Goal: Information Seeking & Learning: Understand process/instructions

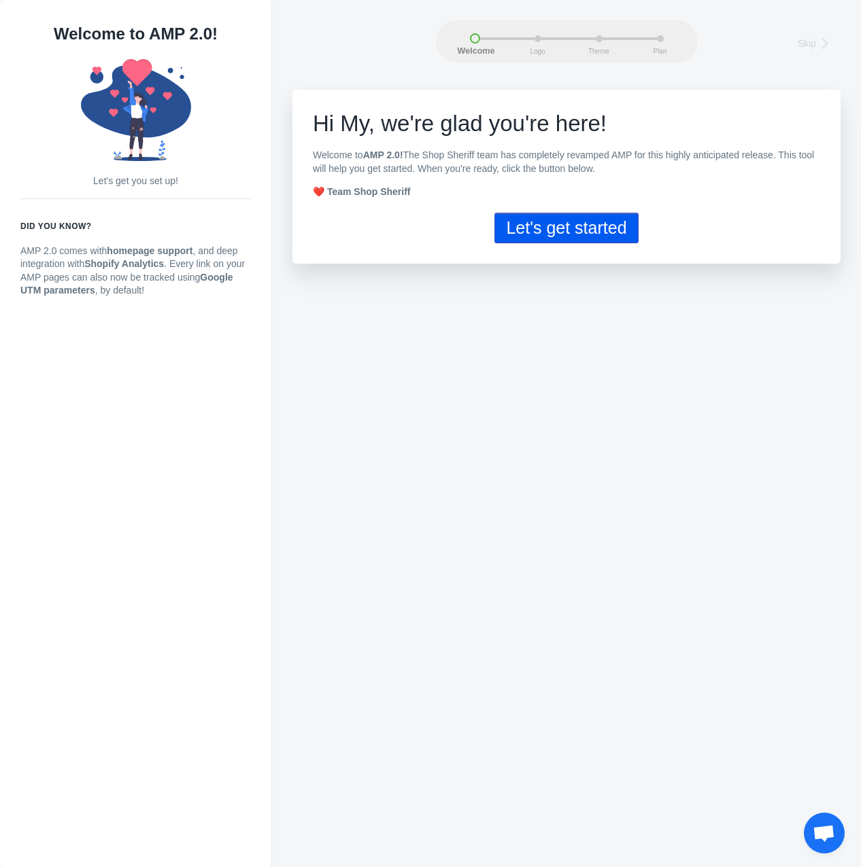
click at [539, 224] on button "Let's get started" at bounding box center [565, 228] width 143 height 31
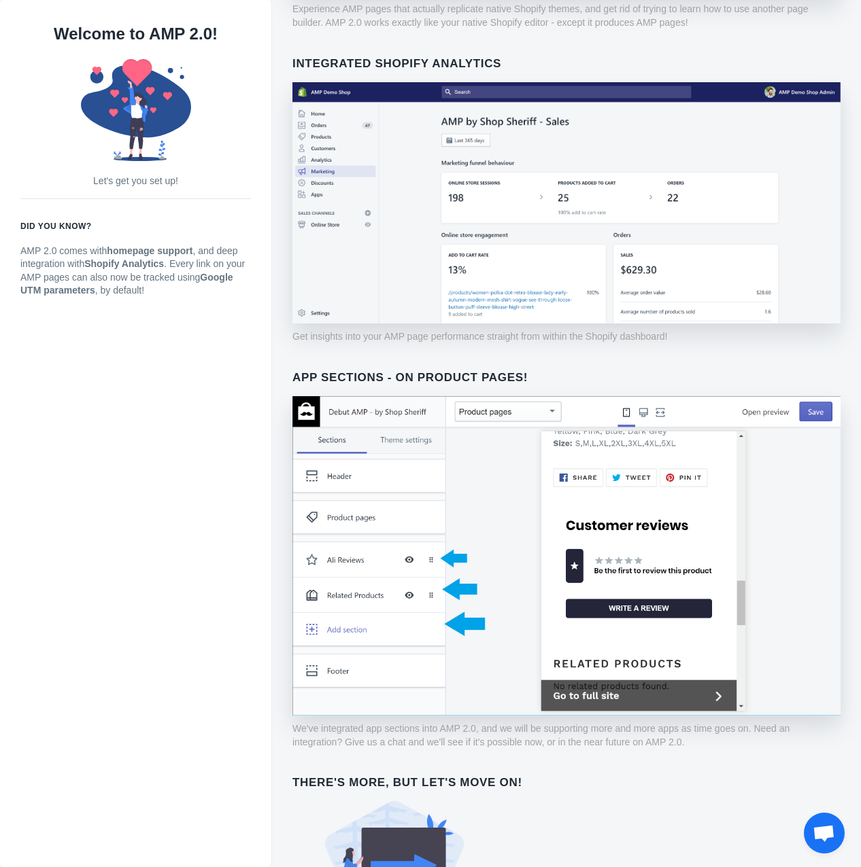
scroll to position [524, 0]
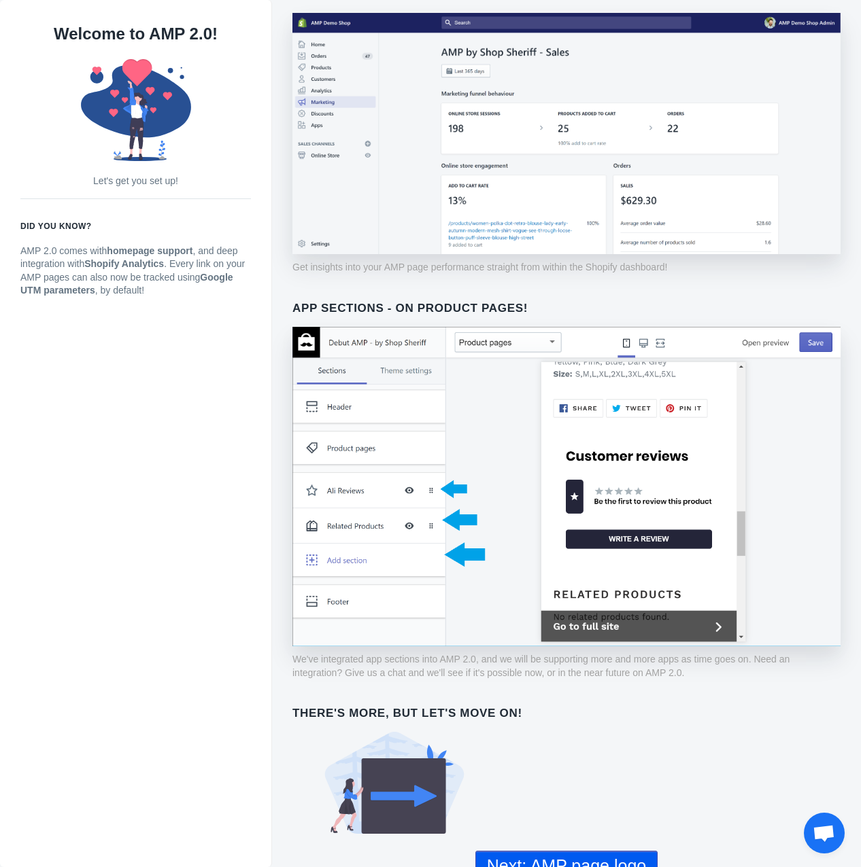
click at [538, 851] on button "Next: AMP page logo" at bounding box center [566, 866] width 182 height 31
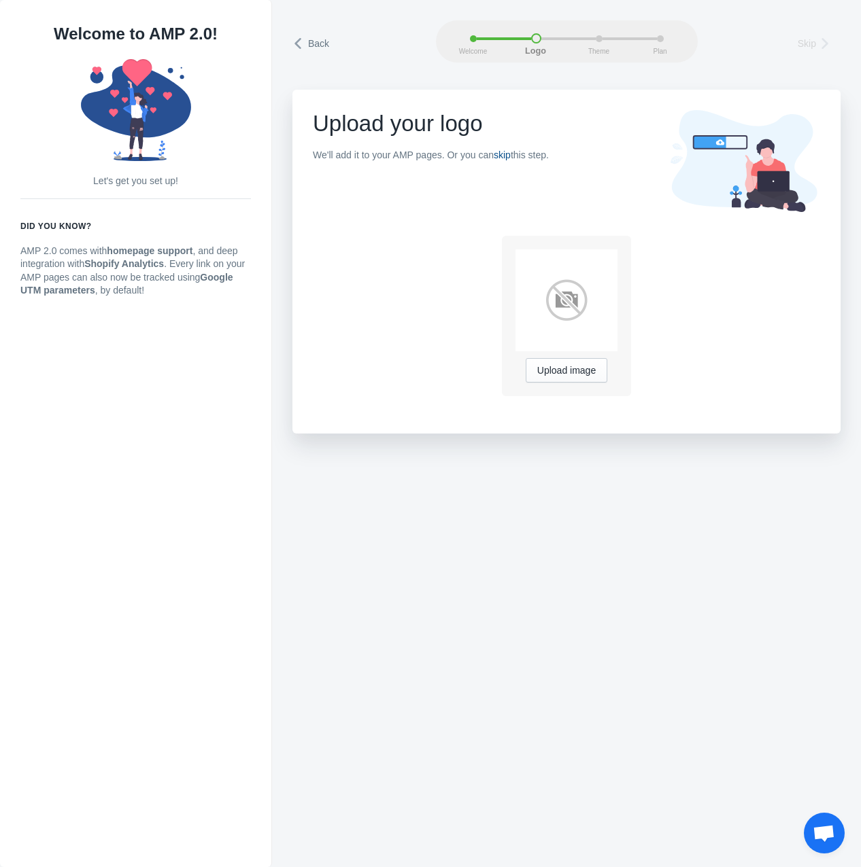
click at [509, 150] on link "skip" at bounding box center [502, 155] width 17 height 11
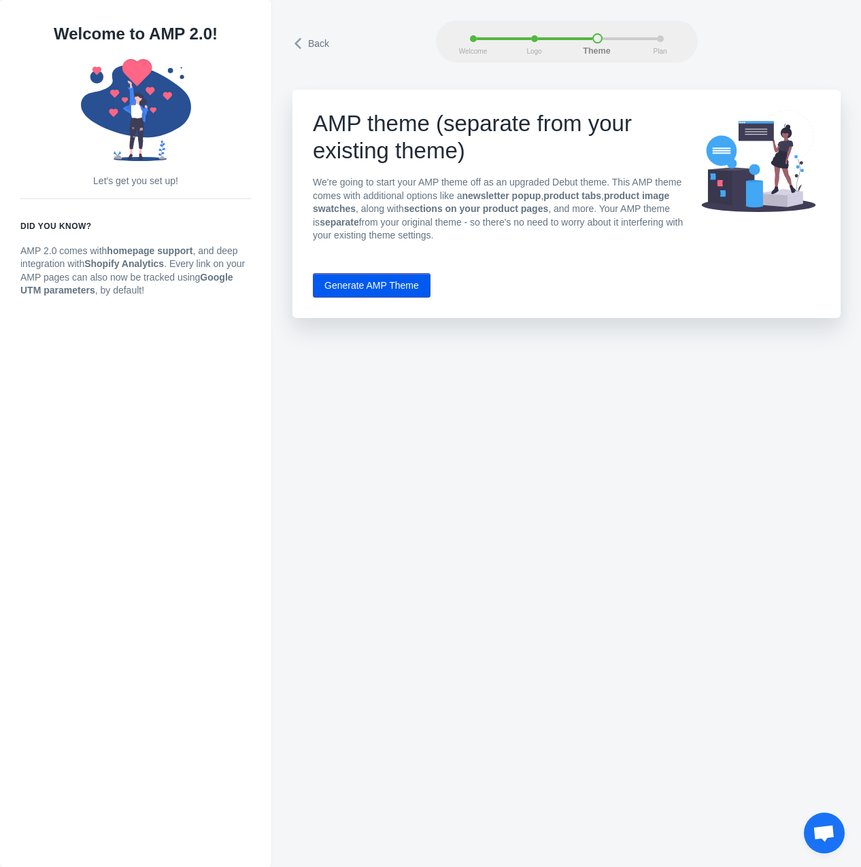
click at [394, 381] on div "Back Welcome Logo Theme Plan Back Welcome Logo Theme Plan AMP theme (separate f…" at bounding box center [566, 433] width 589 height 867
click at [315, 47] on span "Back" at bounding box center [318, 44] width 21 height 14
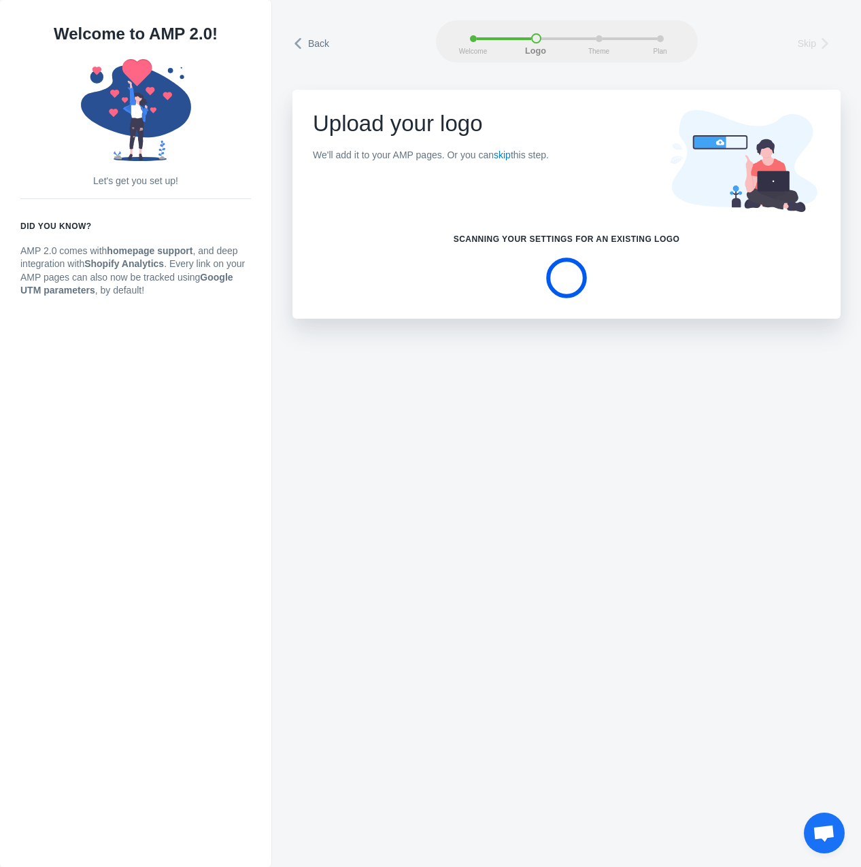
click at [315, 47] on span "Back" at bounding box center [318, 44] width 21 height 14
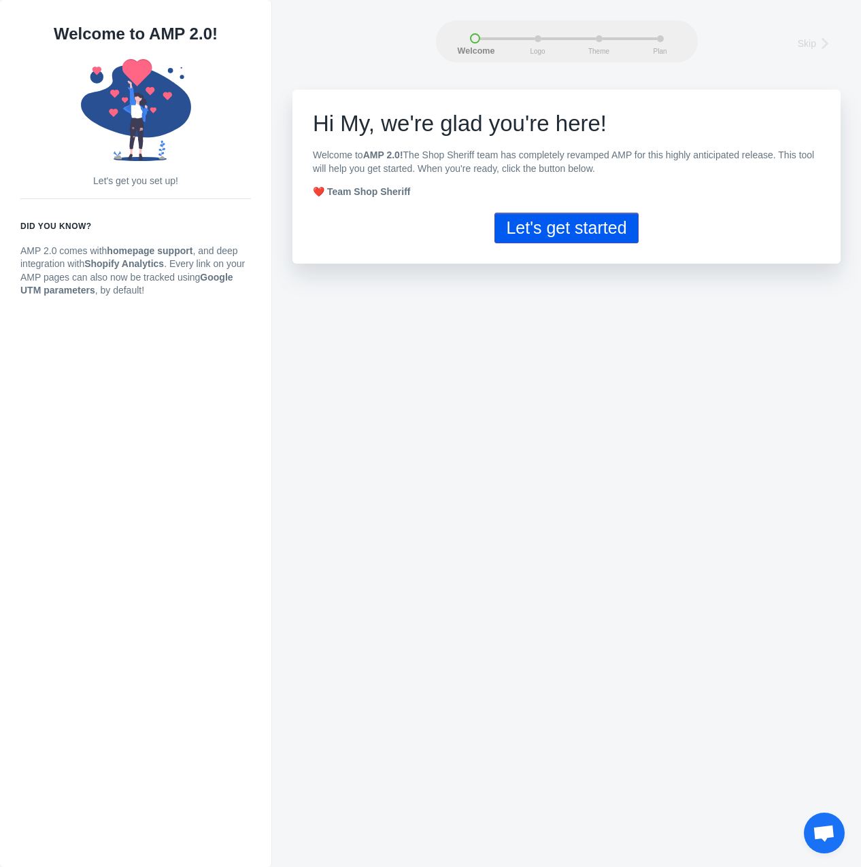
click at [810, 45] on span "Skip" at bounding box center [806, 44] width 18 height 14
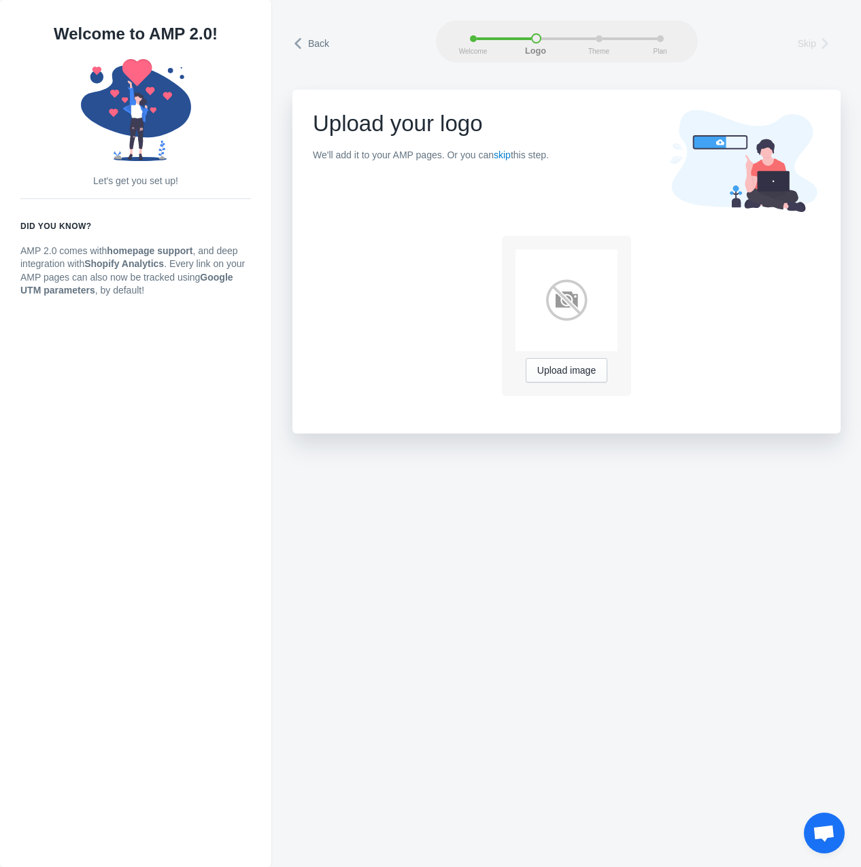
click at [810, 45] on span "Skip" at bounding box center [806, 44] width 18 height 14
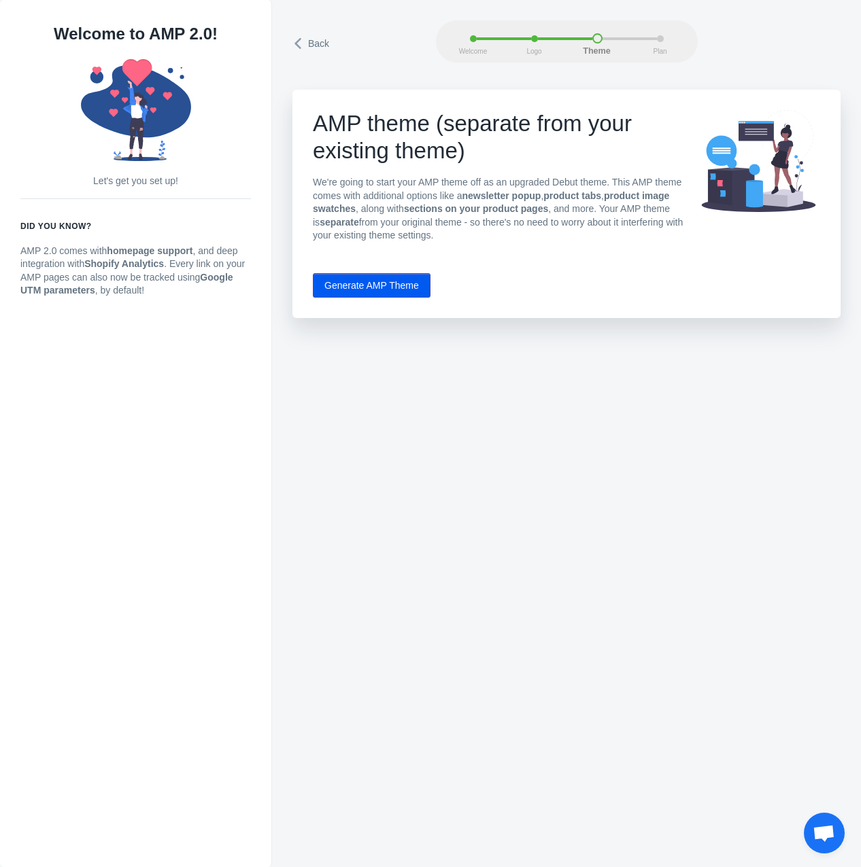
click at [810, 45] on div "Back Welcome Logo Theme Plan" at bounding box center [566, 41] width 548 height 42
click at [409, 286] on button "Generate AMP Theme" at bounding box center [372, 285] width 118 height 24
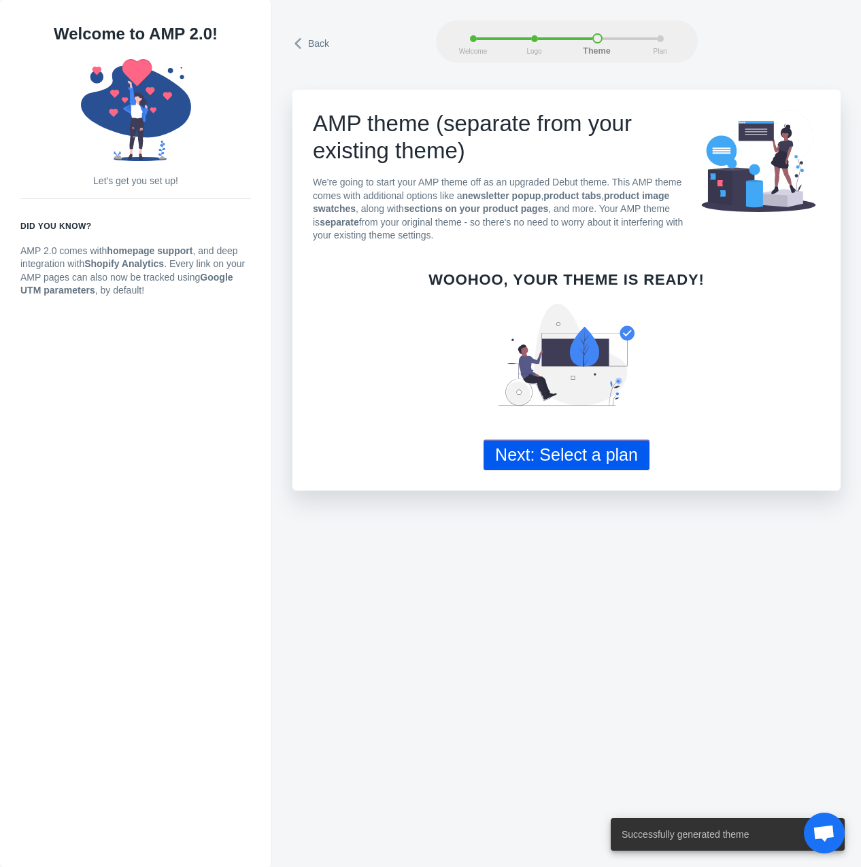
click at [589, 453] on button "Next: Select a plan" at bounding box center [566, 455] width 166 height 31
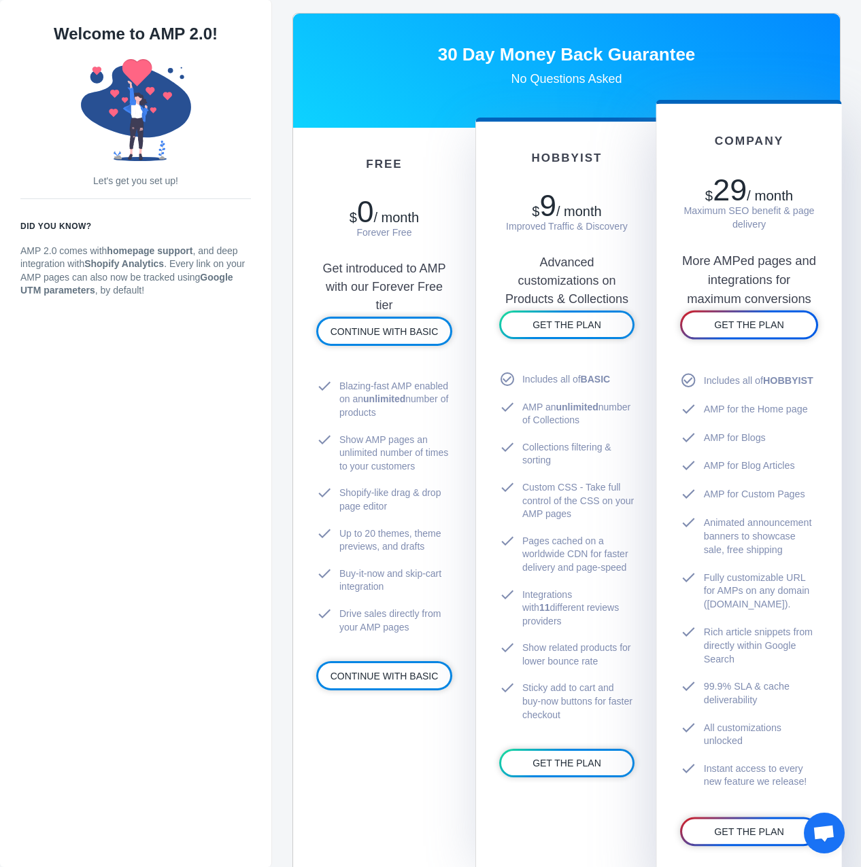
scroll to position [680, 0]
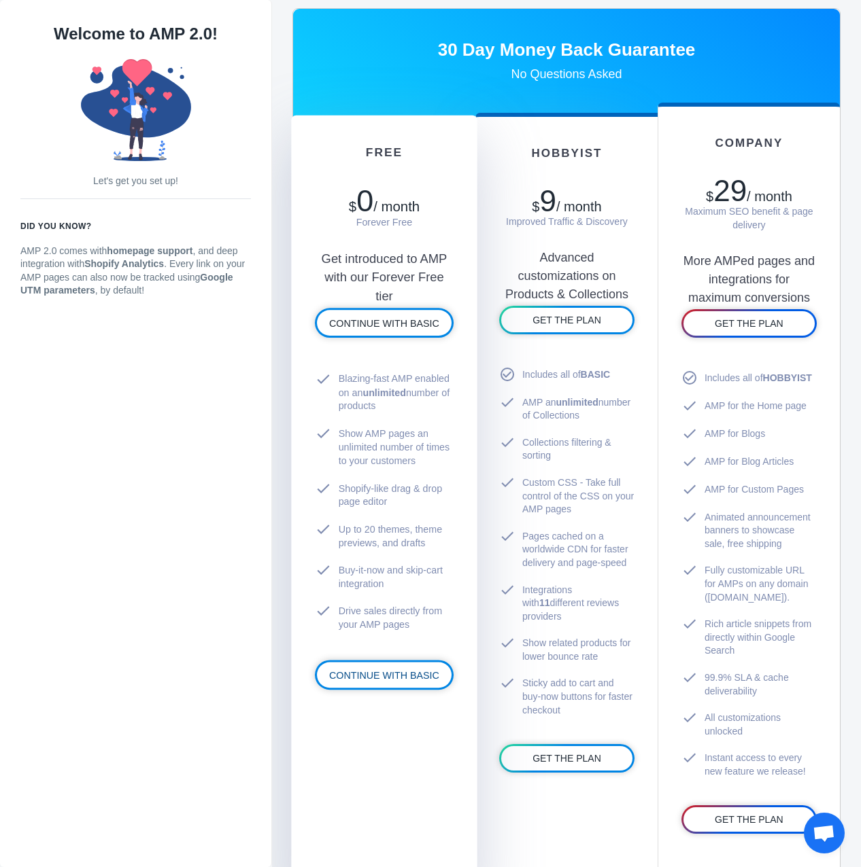
click at [358, 670] on span "CONTINUE WITH BASIC" at bounding box center [384, 675] width 110 height 11
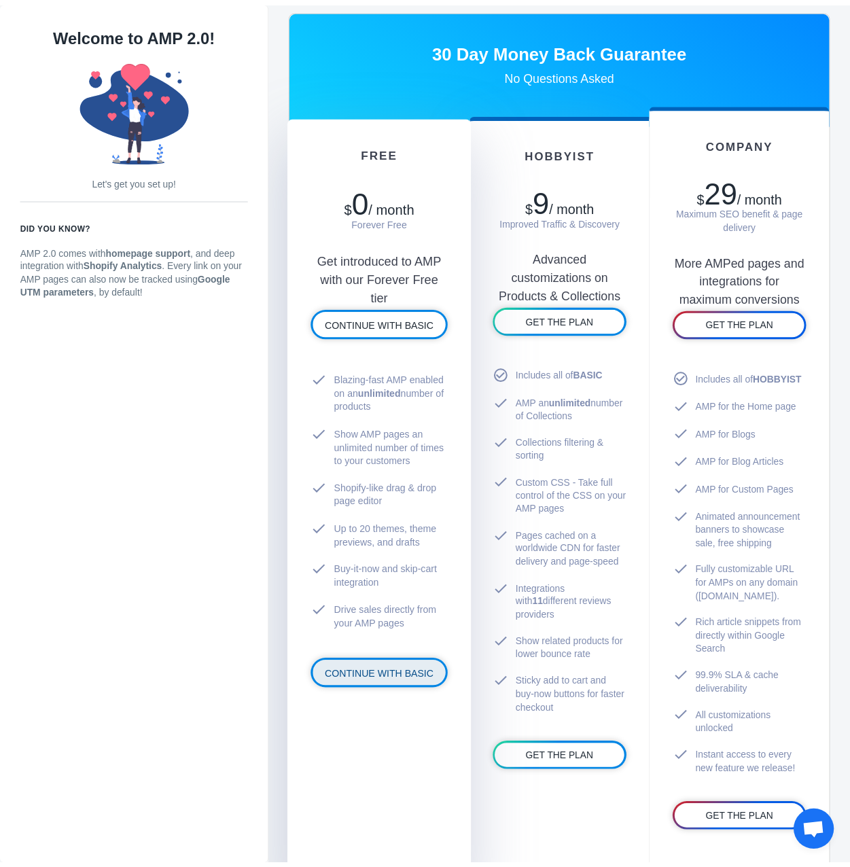
scroll to position [500, 0]
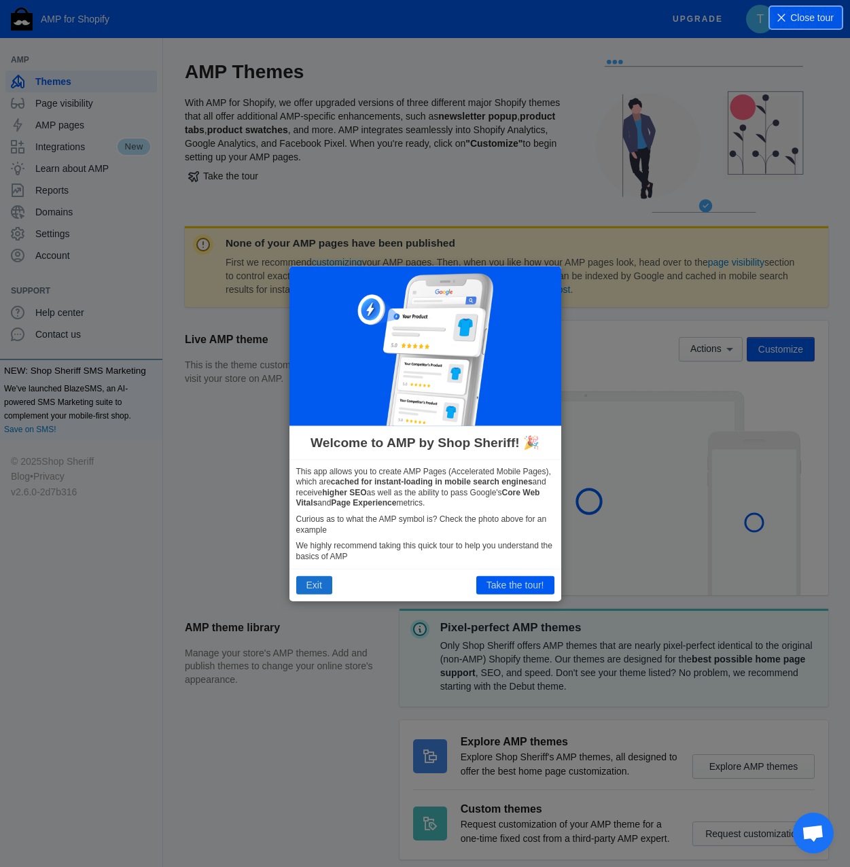
click at [317, 589] on button "Exit" at bounding box center [314, 585] width 36 height 18
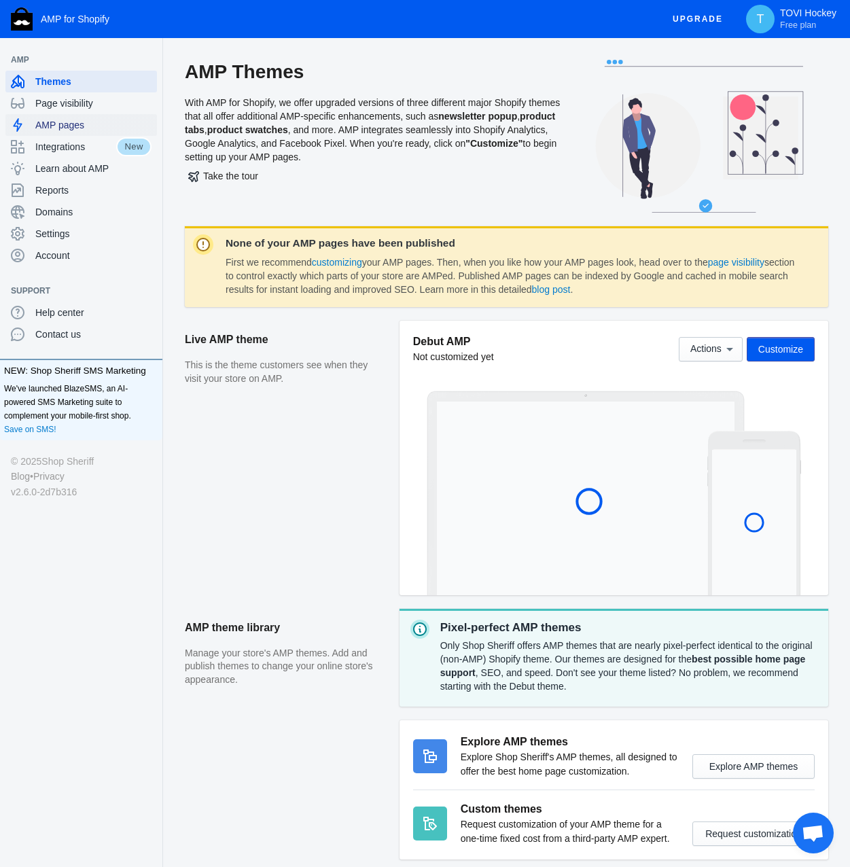
click at [70, 114] on div "AMP pages" at bounding box center [81, 125] width 141 height 22
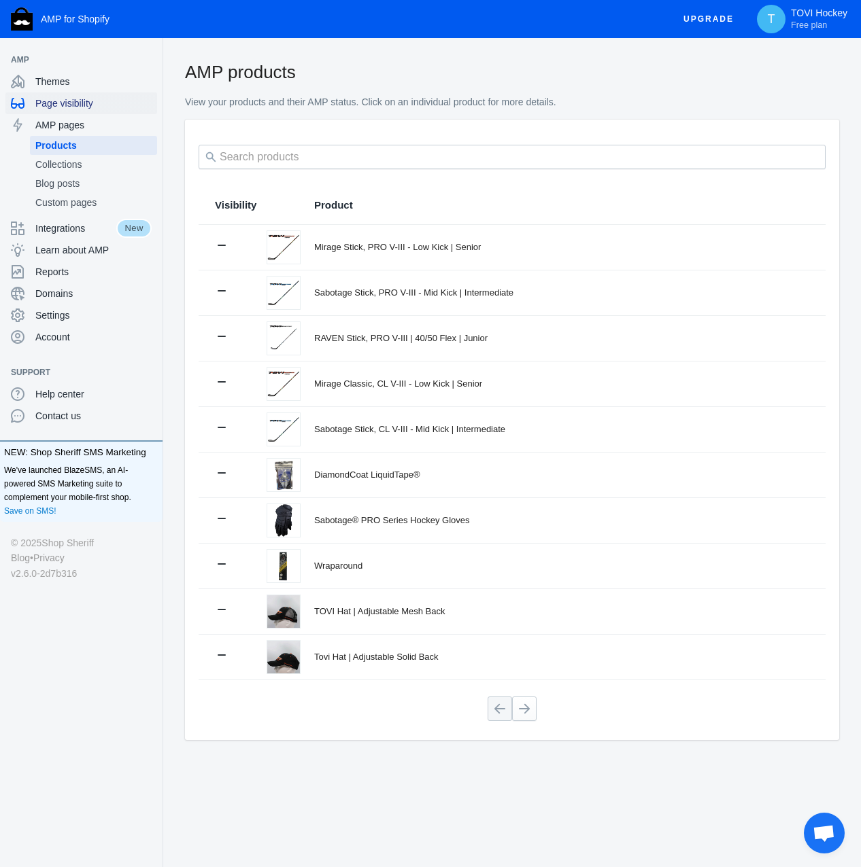
click at [71, 105] on span "Page visibility" at bounding box center [93, 104] width 116 height 14
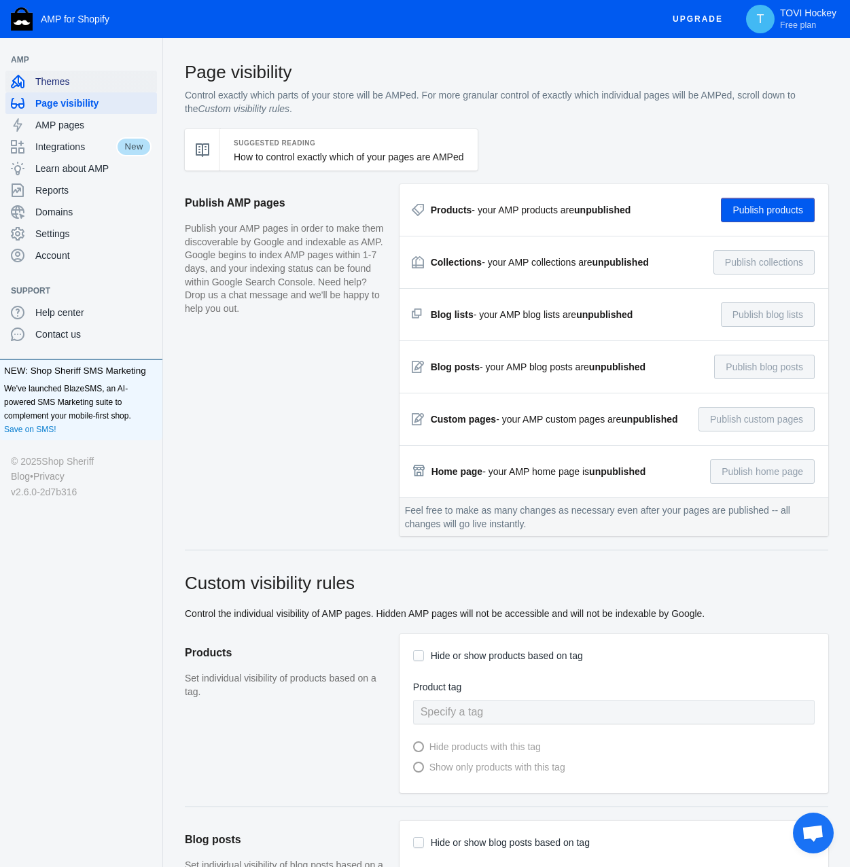
click at [58, 73] on div "Themes" at bounding box center [81, 82] width 141 height 22
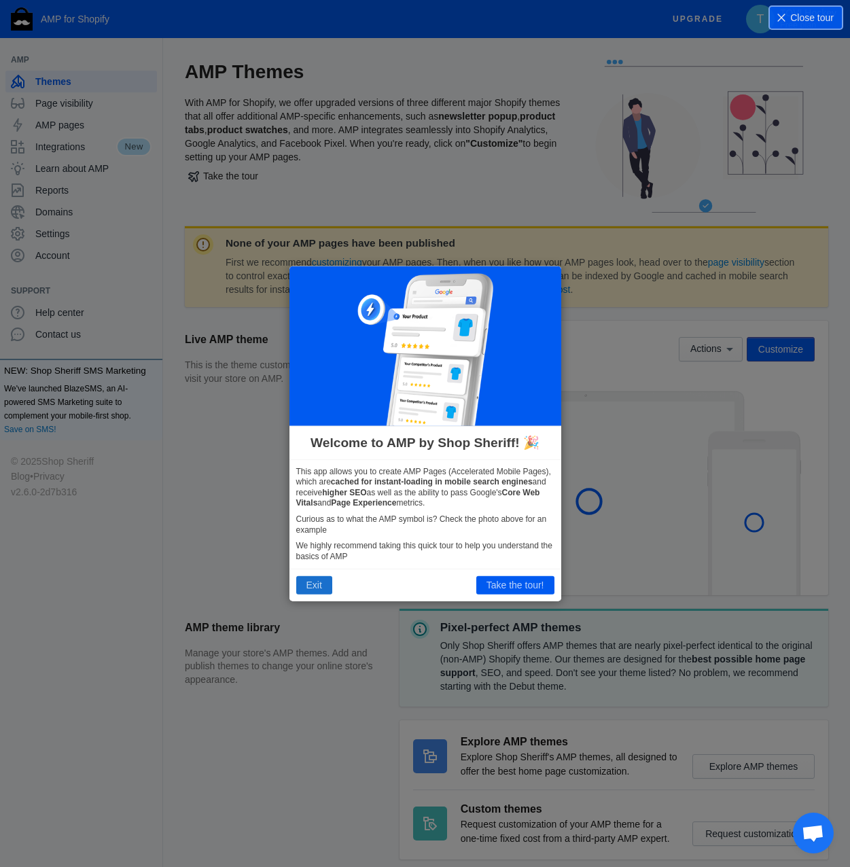
click at [309, 583] on button "Exit" at bounding box center [314, 585] width 36 height 18
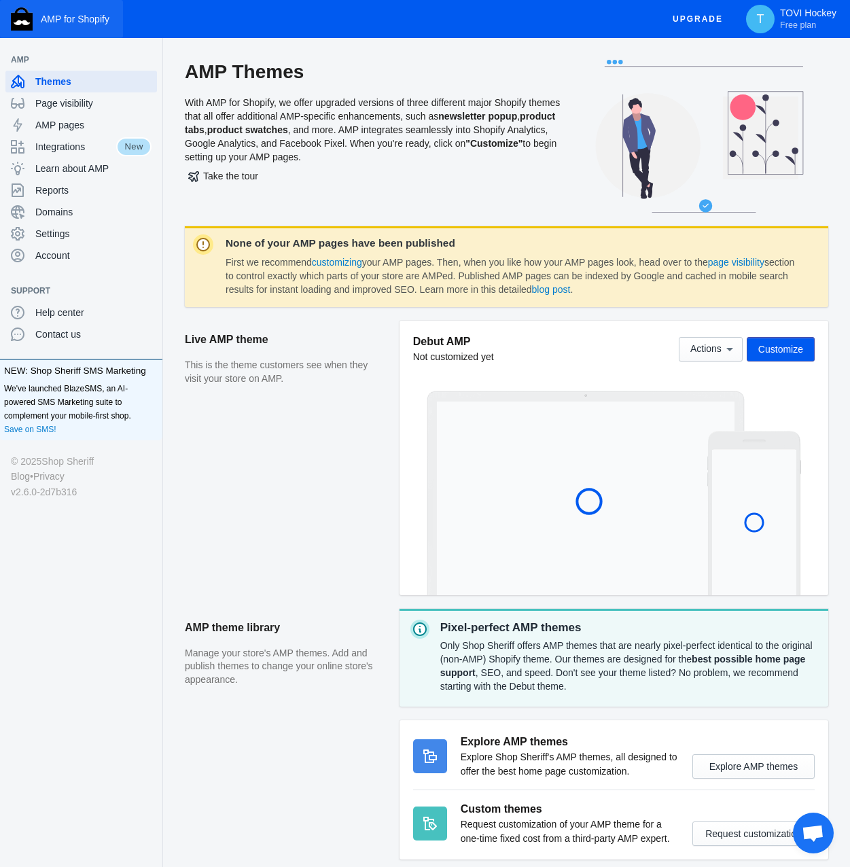
click at [27, 23] on img "button" at bounding box center [22, 18] width 22 height 23
click at [70, 236] on span "Settings" at bounding box center [93, 234] width 116 height 14
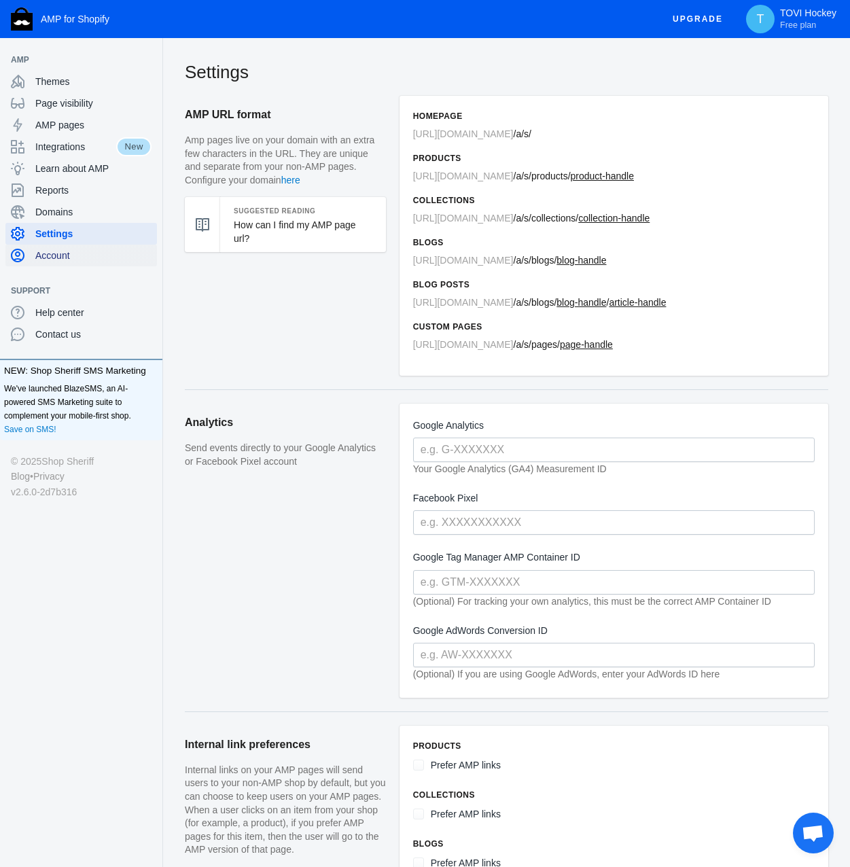
click at [68, 260] on span "Account" at bounding box center [93, 256] width 116 height 14
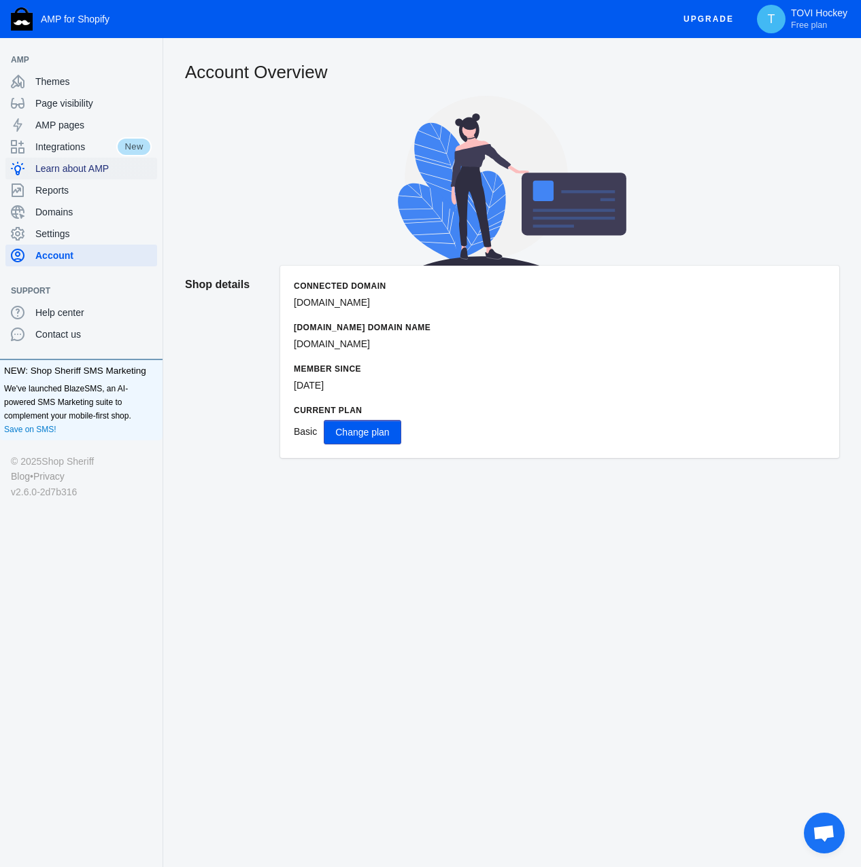
click at [78, 173] on span "Learn about AMP" at bounding box center [93, 169] width 116 height 14
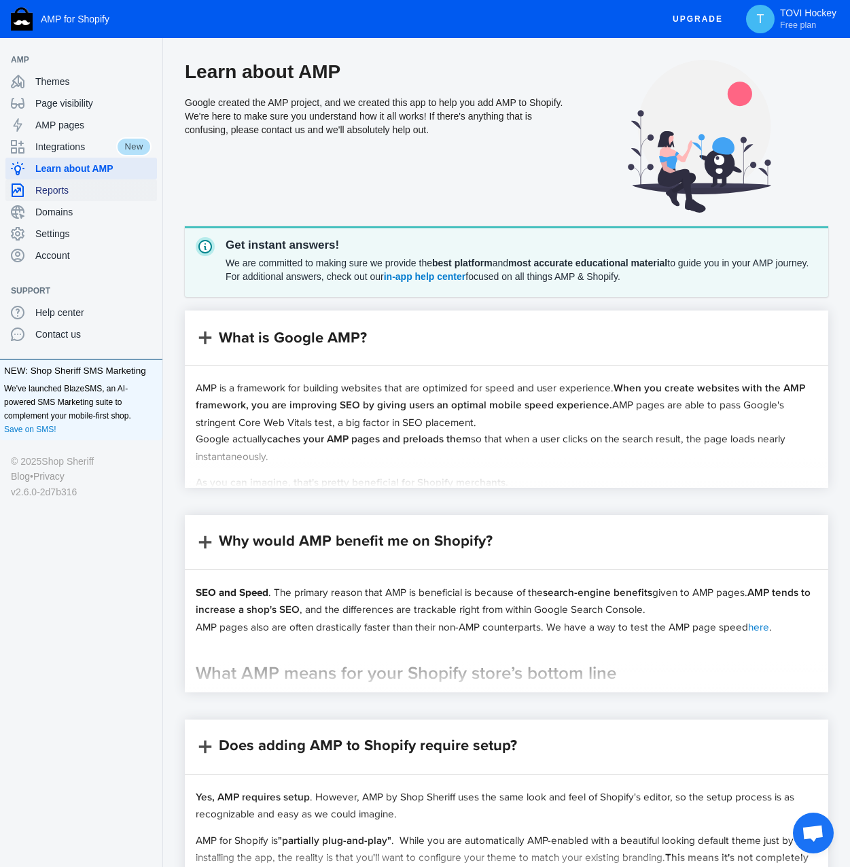
click at [76, 186] on span "Reports" at bounding box center [93, 191] width 116 height 14
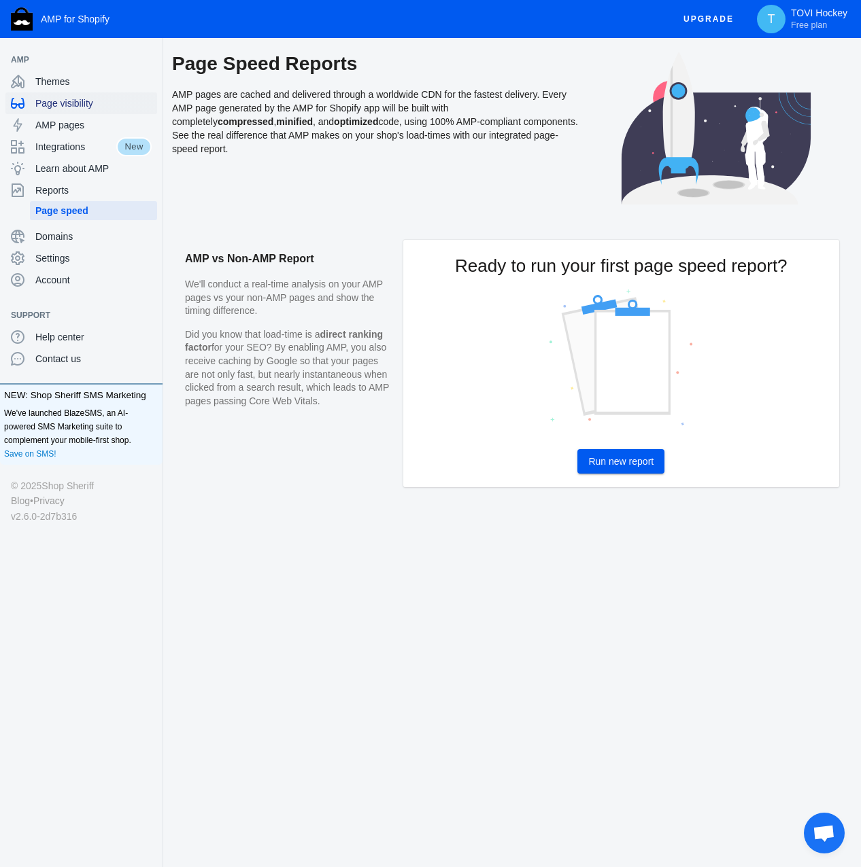
click at [75, 111] on div "Page visibility" at bounding box center [81, 103] width 141 height 22
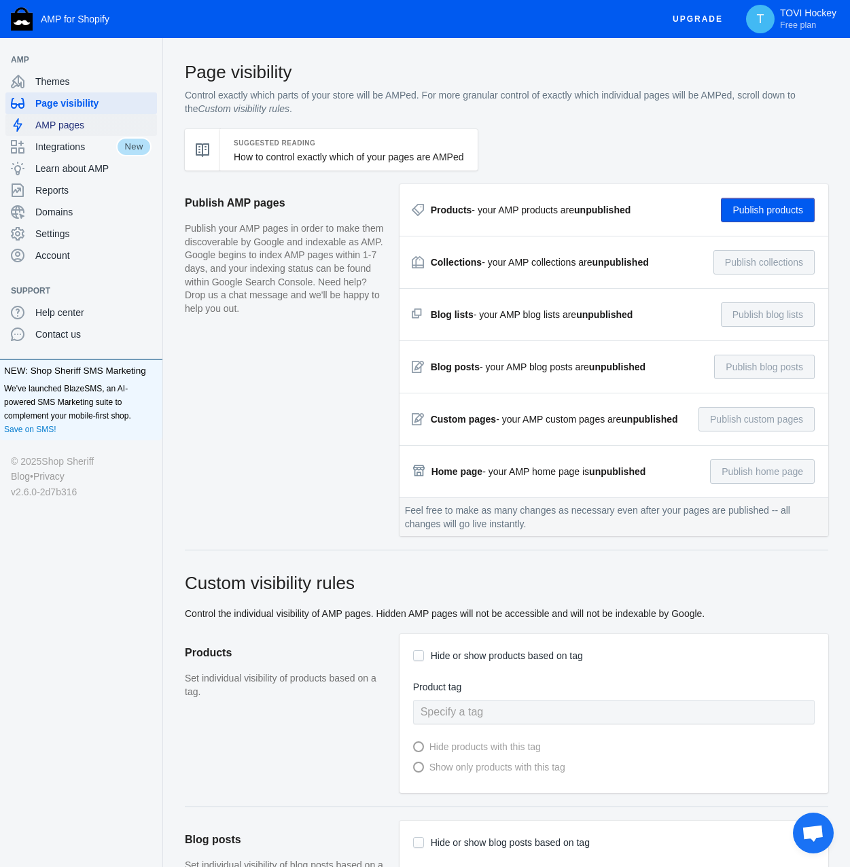
click at [76, 132] on div "AMP pages" at bounding box center [81, 125] width 141 height 22
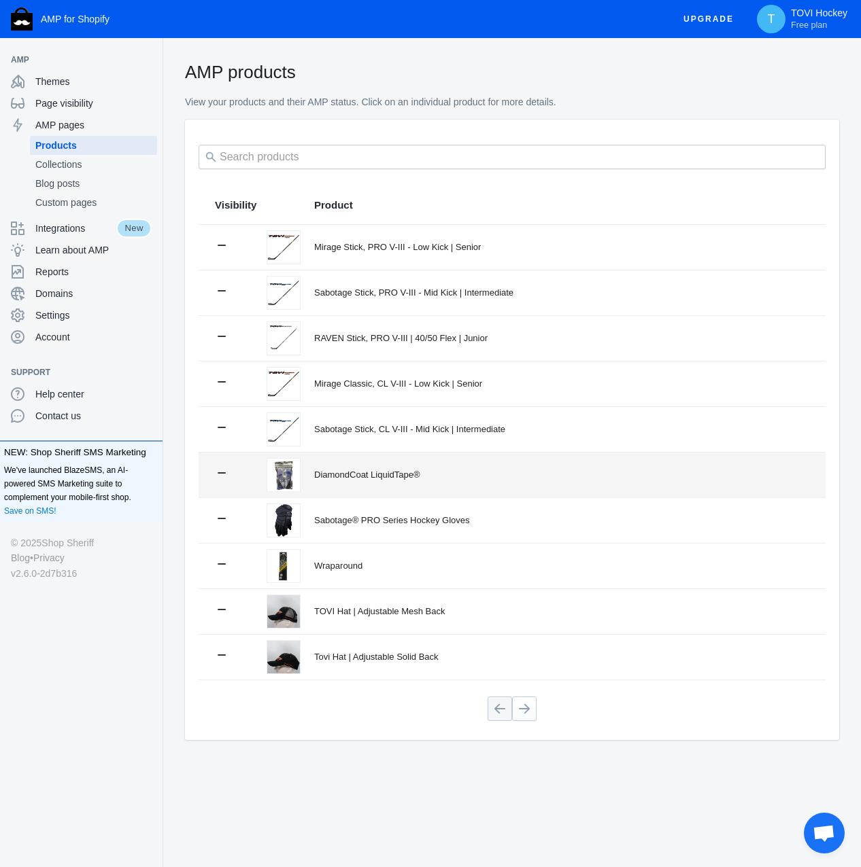
click at [398, 481] on div "DiamondCoat LiquidTape®" at bounding box center [561, 475] width 495 height 14
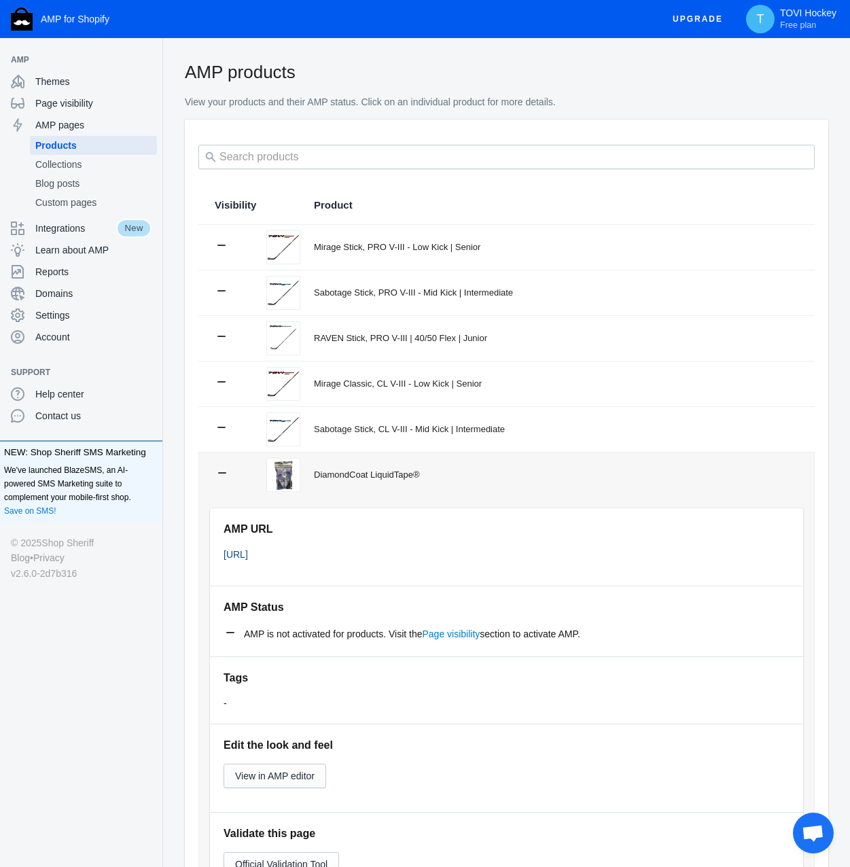
click at [248, 560] on link "[URL]" at bounding box center [236, 554] width 24 height 11
click at [791, 14] on p "TOVI Hockey Free plan" at bounding box center [808, 18] width 56 height 23
click at [725, 110] on span "Log out" at bounding box center [773, 115] width 128 height 14
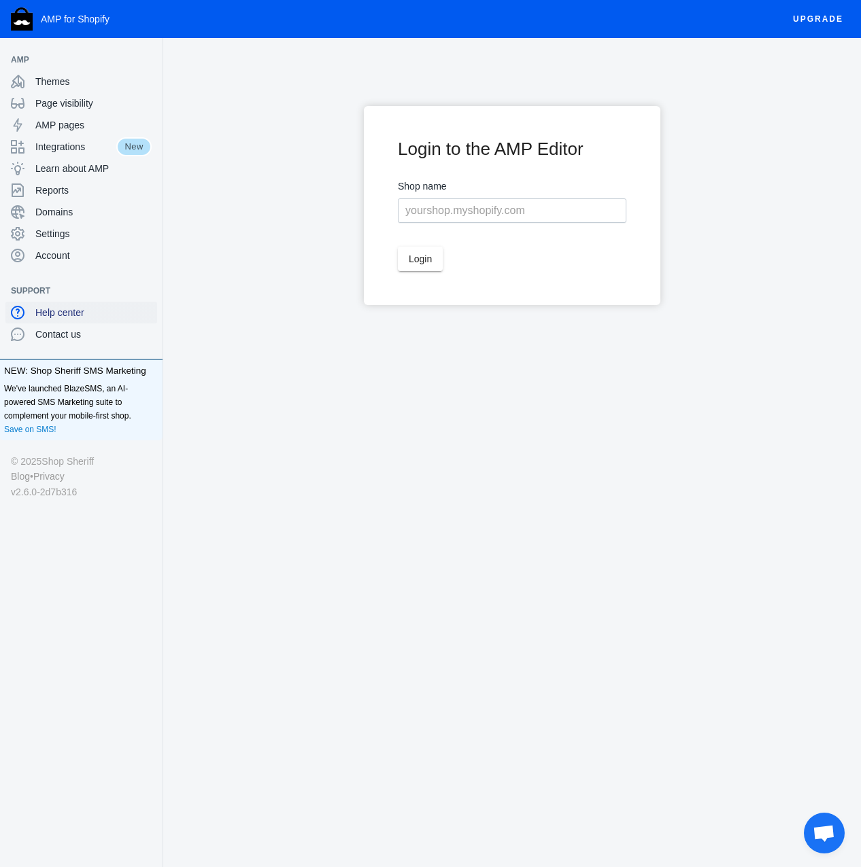
click at [76, 308] on span "Help center" at bounding box center [93, 313] width 116 height 14
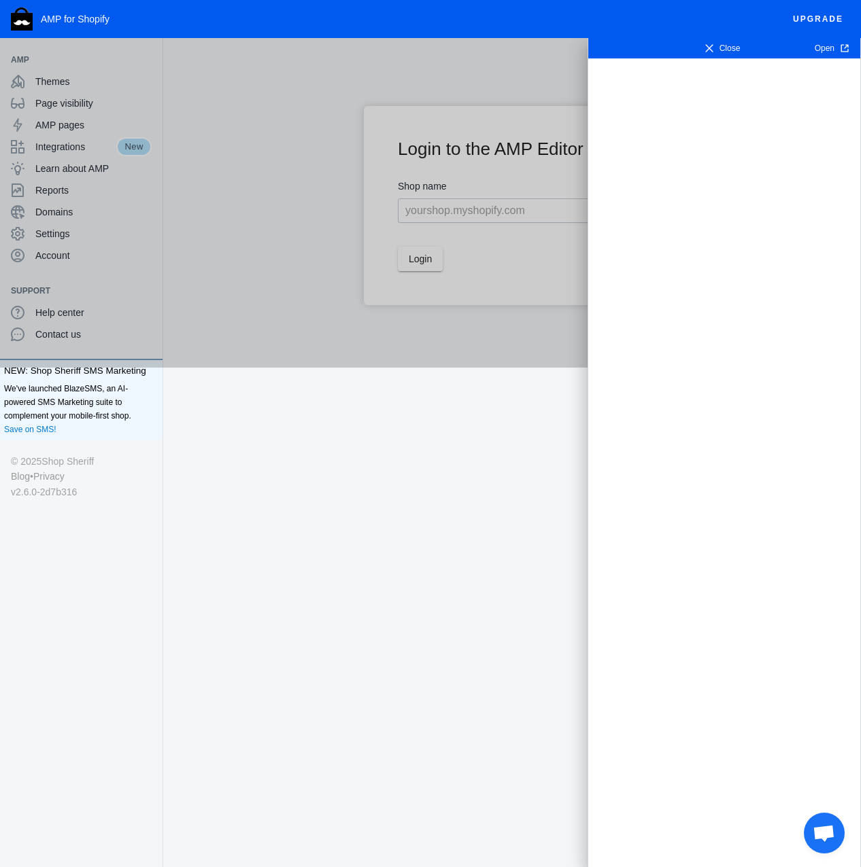
click at [350, 549] on body "AMP for Shopify Upgrade AMP Themes Page visibility AMP pages Integrations New L…" at bounding box center [430, 433] width 861 height 867
click at [234, 286] on div at bounding box center [430, 184] width 861 height 368
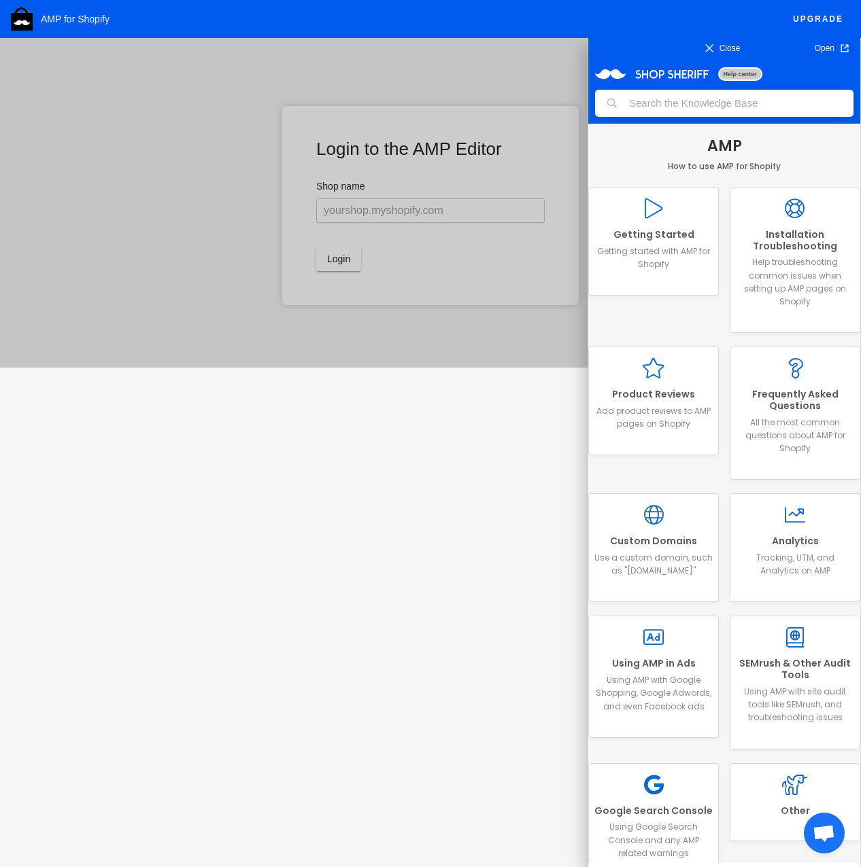
click at [719, 48] on span "Close" at bounding box center [722, 48] width 84 height 14
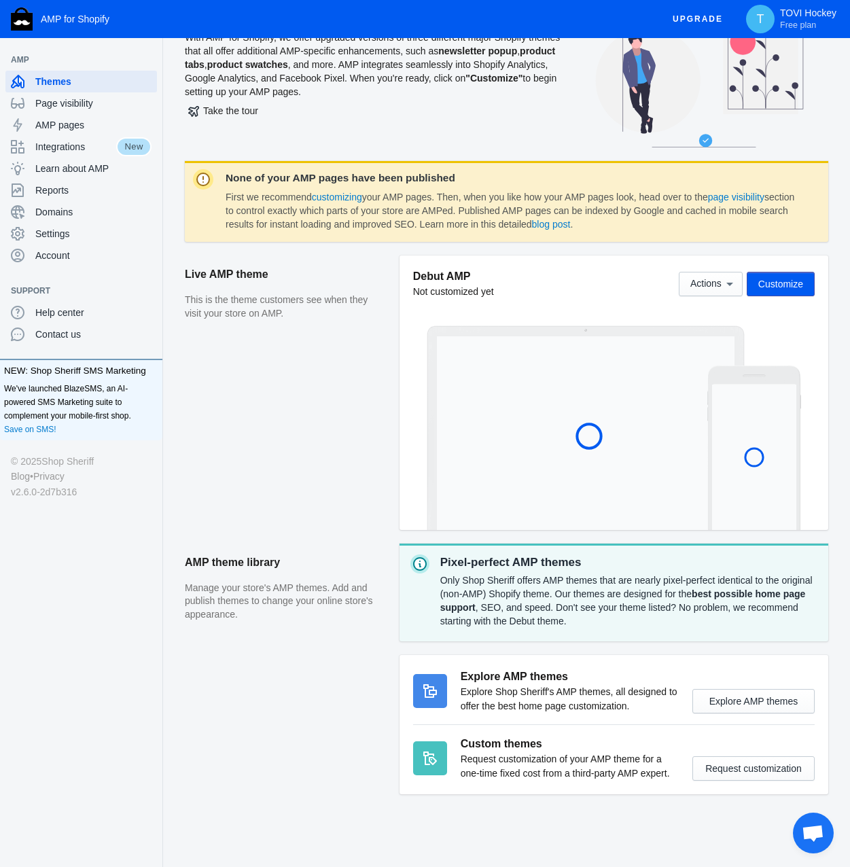
scroll to position [69, 0]
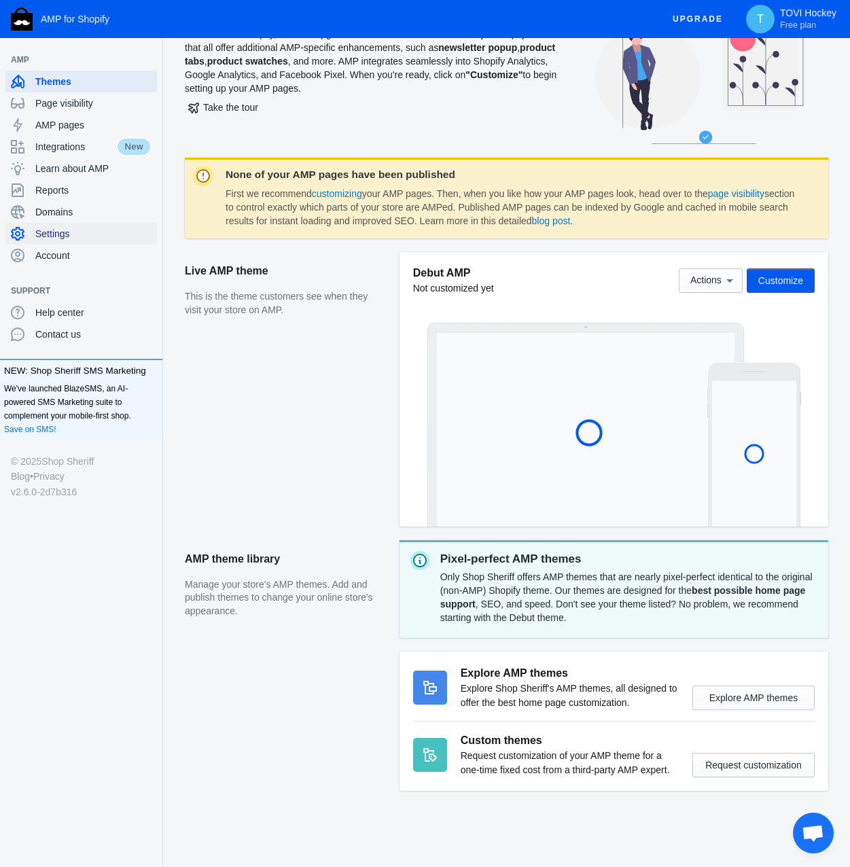
click at [58, 228] on span "Settings" at bounding box center [93, 234] width 116 height 14
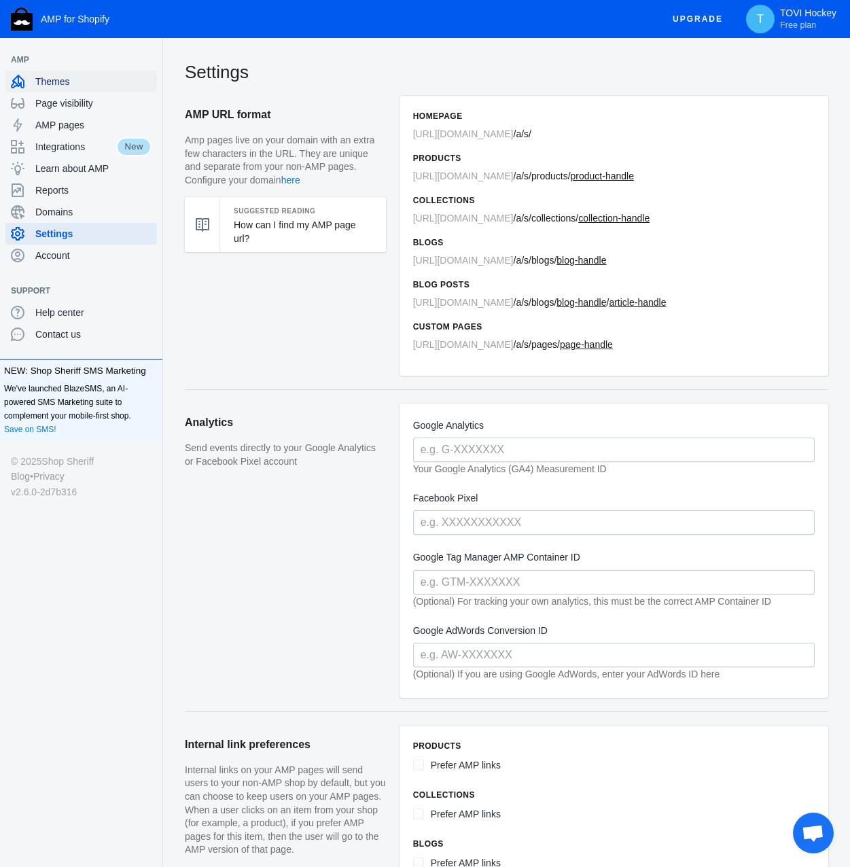
click at [83, 77] on span "Themes" at bounding box center [93, 82] width 116 height 14
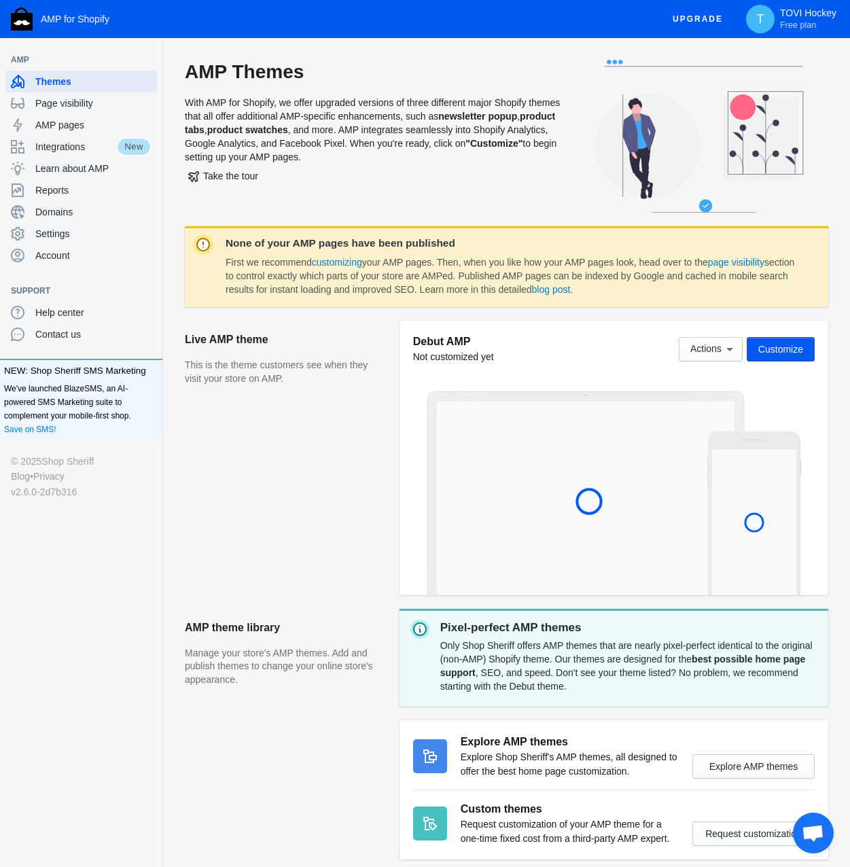
click at [725, 22] on button "Upgrade" at bounding box center [698, 19] width 72 height 25
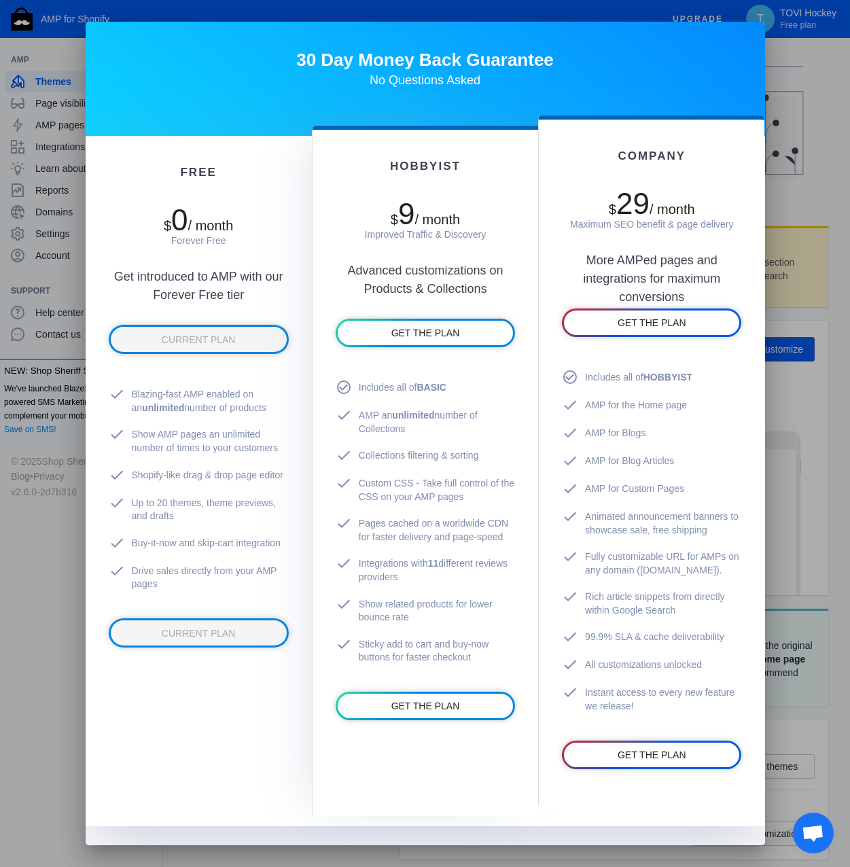
click at [797, 63] on div at bounding box center [425, 433] width 850 height 867
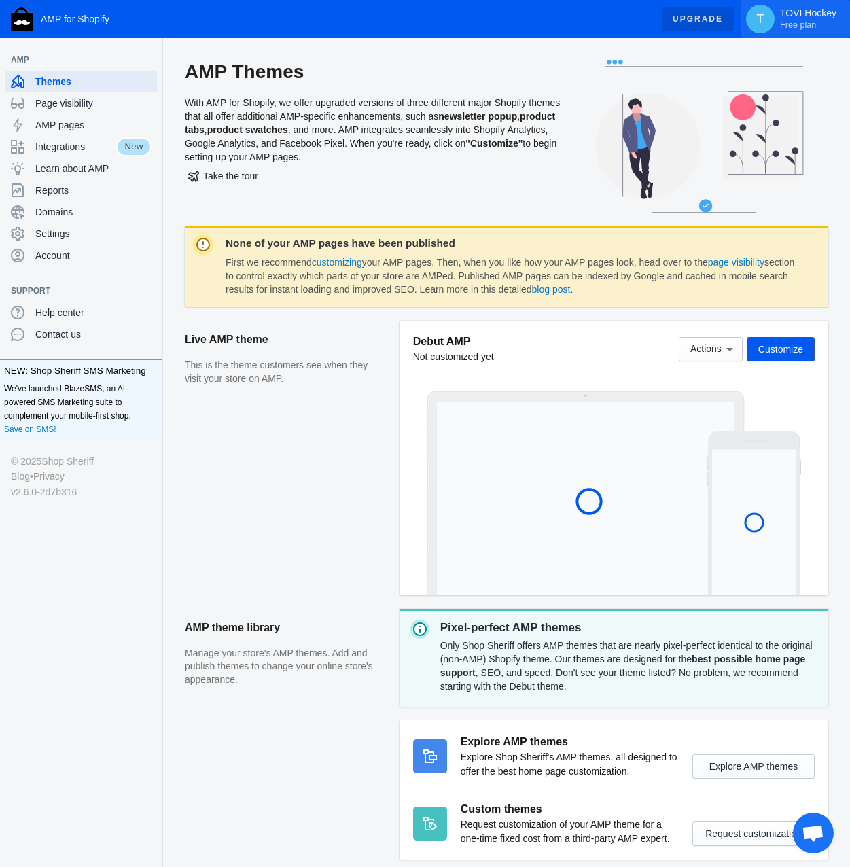
click at [801, 16] on p "TOVI Hockey Free plan" at bounding box center [808, 18] width 56 height 23
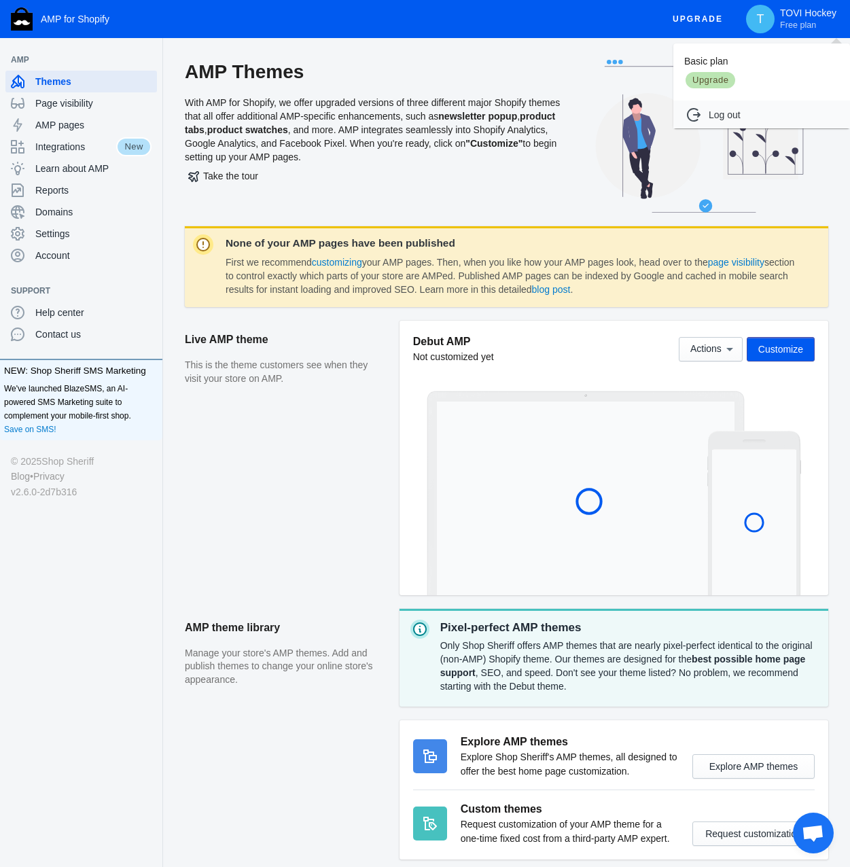
click at [94, 14] on div at bounding box center [425, 433] width 850 height 867
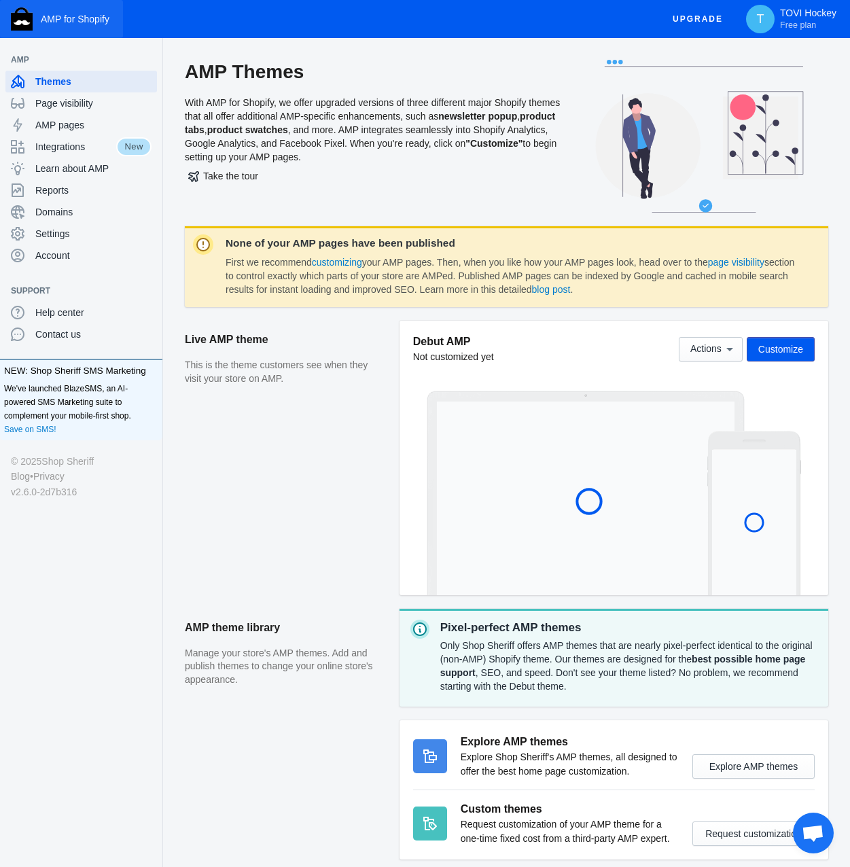
click at [94, 18] on span "AMP for Shopify" at bounding box center [75, 19] width 69 height 11
click at [73, 148] on span "Integrations" at bounding box center [75, 147] width 81 height 14
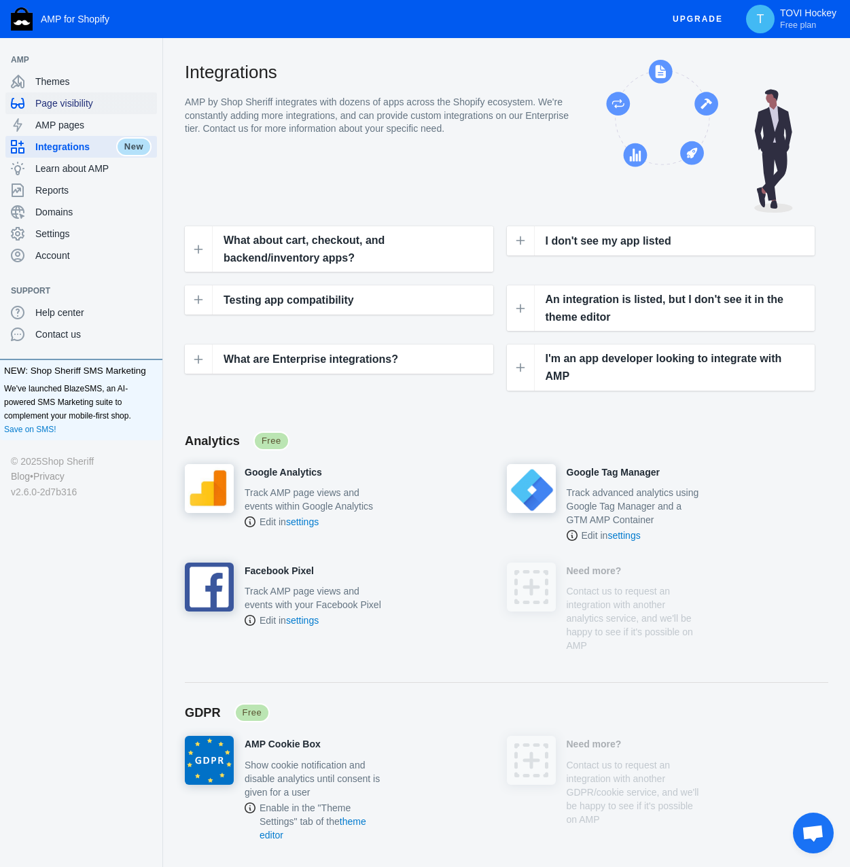
click at [64, 98] on span "Page visibility" at bounding box center [93, 104] width 116 height 14
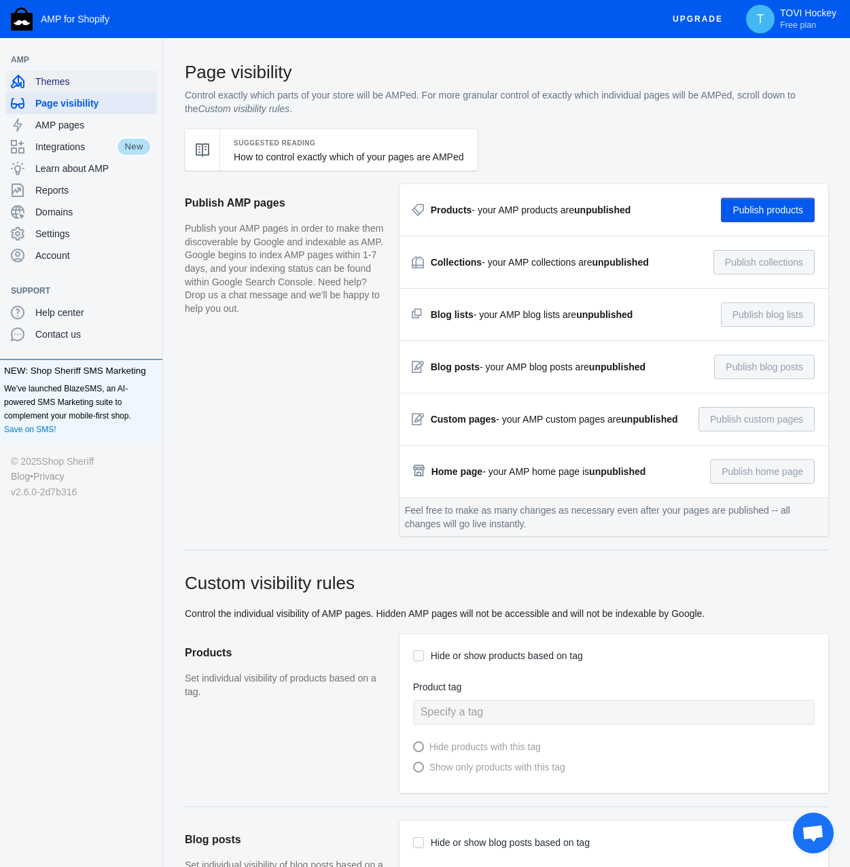
click at [64, 88] on div "Themes" at bounding box center [81, 82] width 141 height 22
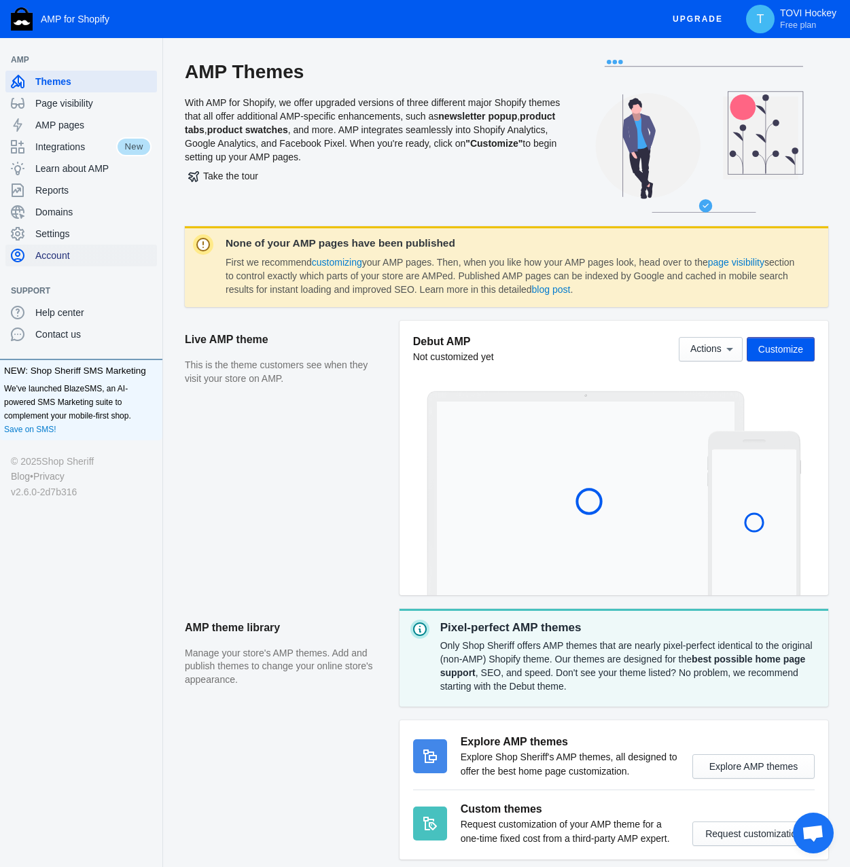
click at [61, 248] on div "Account" at bounding box center [81, 256] width 141 height 22
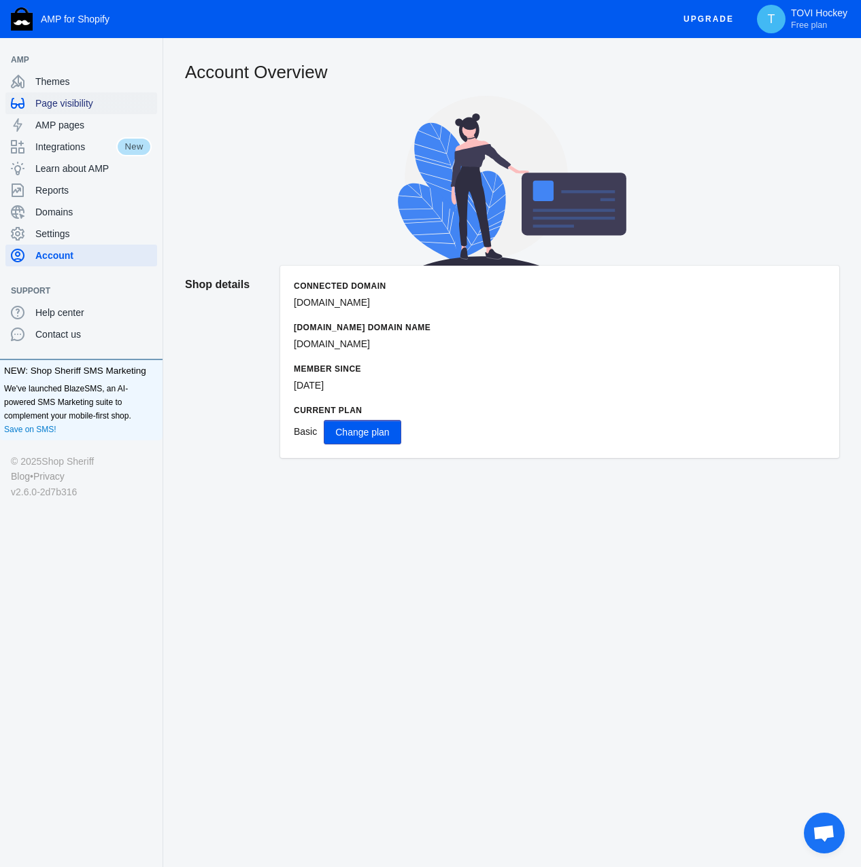
click at [52, 92] on div "Page visibility" at bounding box center [81, 103] width 141 height 22
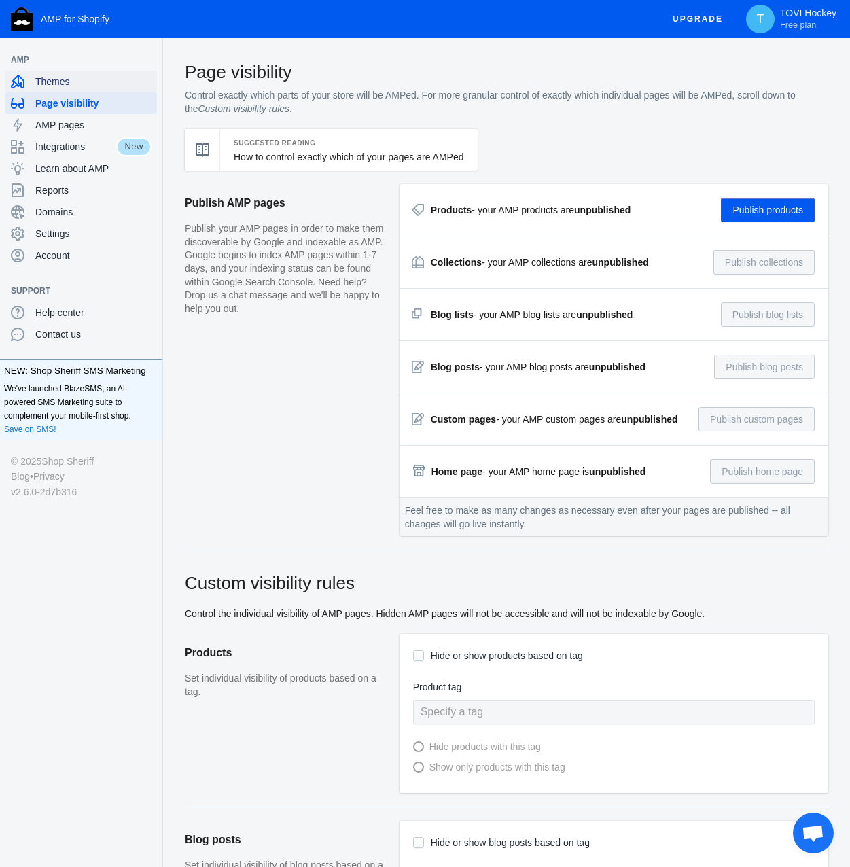
click at [55, 85] on span "Themes" at bounding box center [93, 82] width 116 height 14
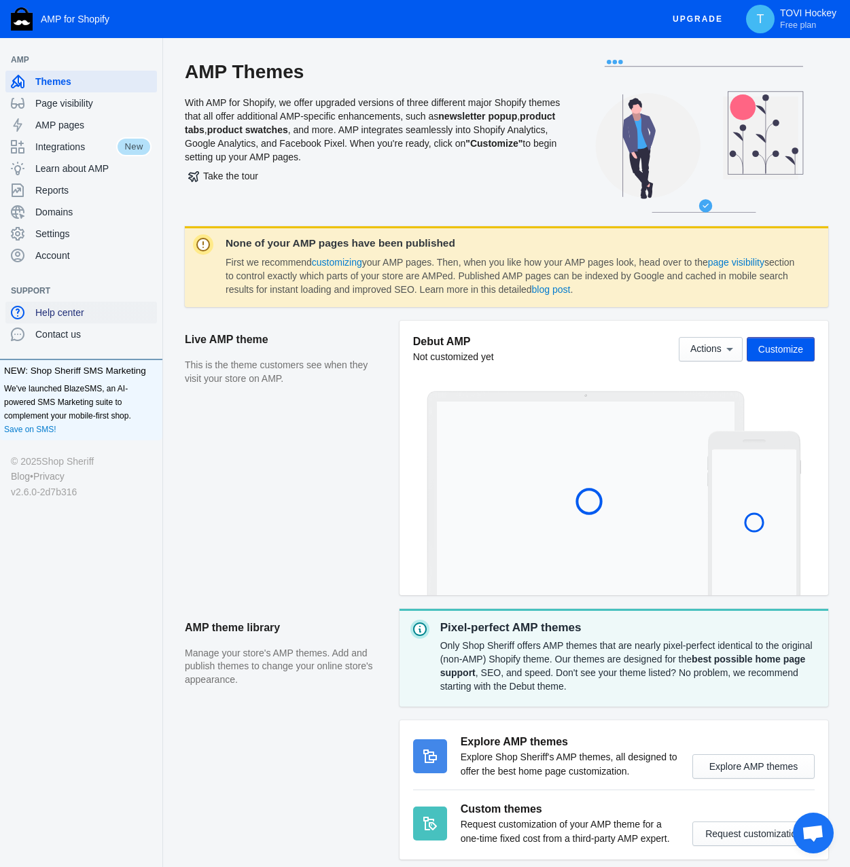
click at [59, 323] on div "Help center" at bounding box center [81, 313] width 141 height 22
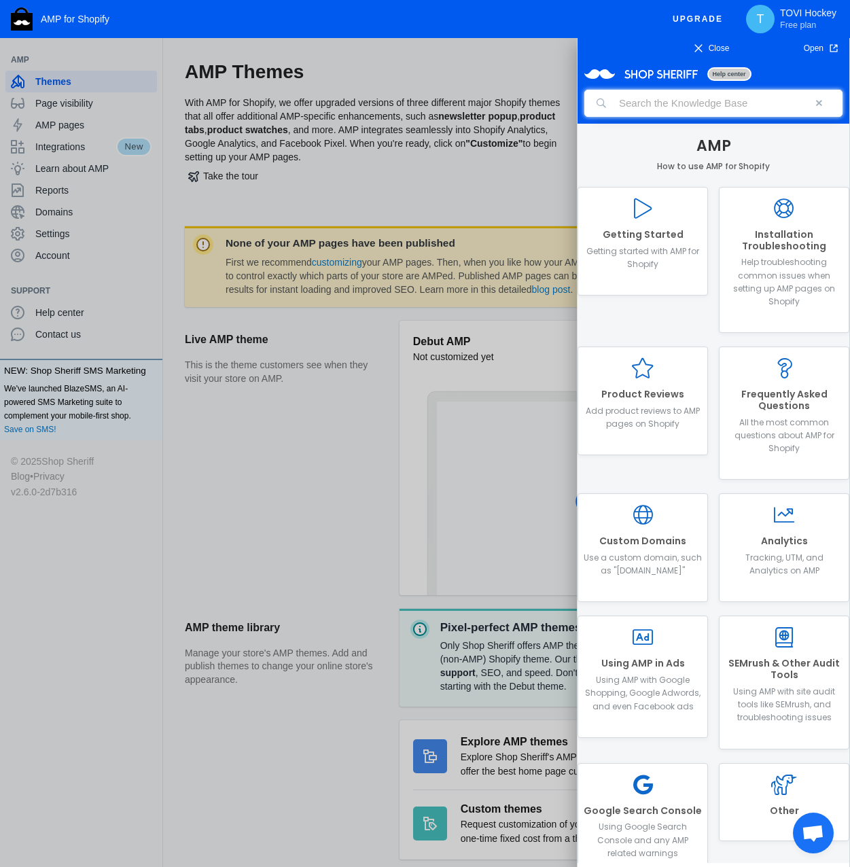
click at [714, 103] on input "search" at bounding box center [714, 103] width 258 height 27
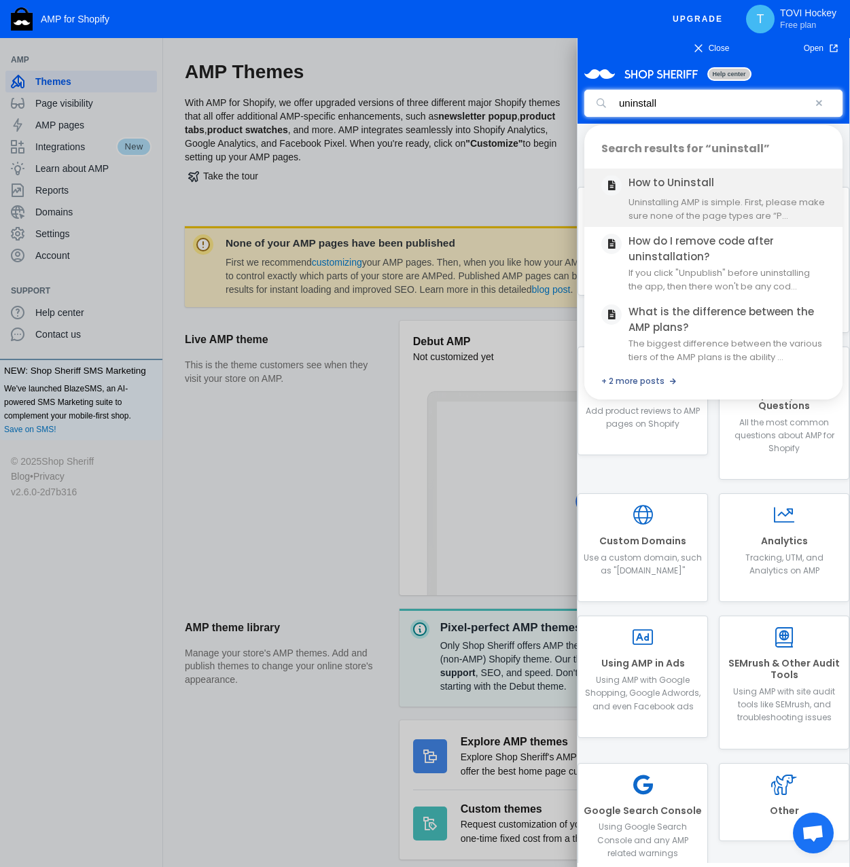
type input "uninstall"
click at [768, 218] on p "Uninstalling AMP is simple. First, please make sure none of the page types are …" at bounding box center [727, 209] width 197 height 27
click at [690, 182] on link "How to Uninstall" at bounding box center [672, 182] width 86 height 14
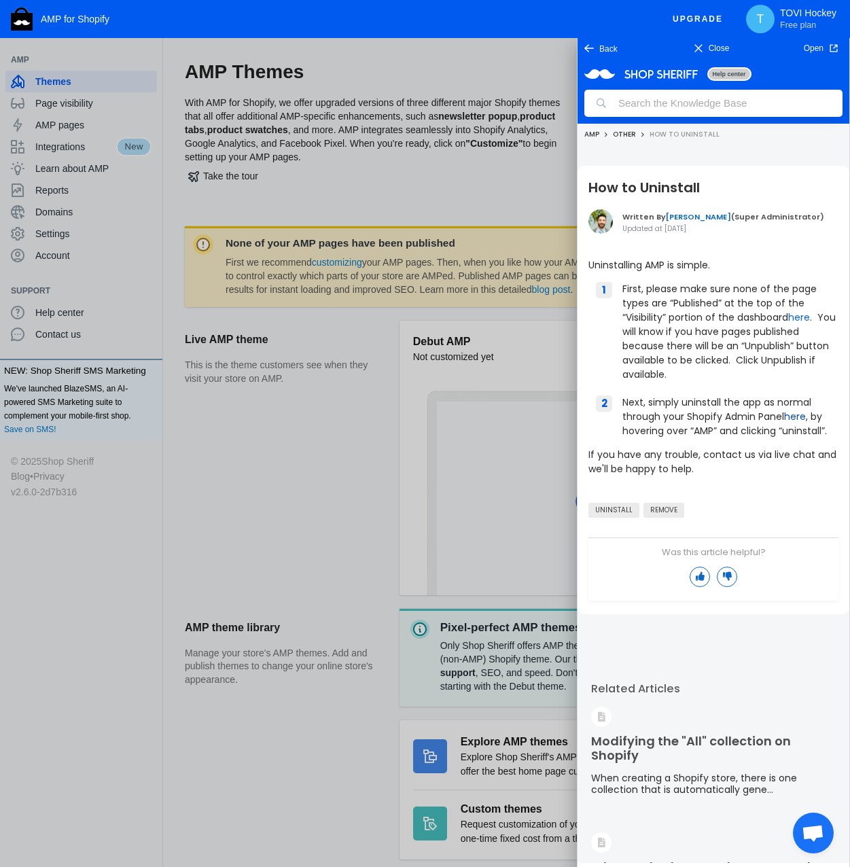
click at [791, 416] on link "here" at bounding box center [796, 417] width 22 height 14
